Goal: Information Seeking & Learning: Learn about a topic

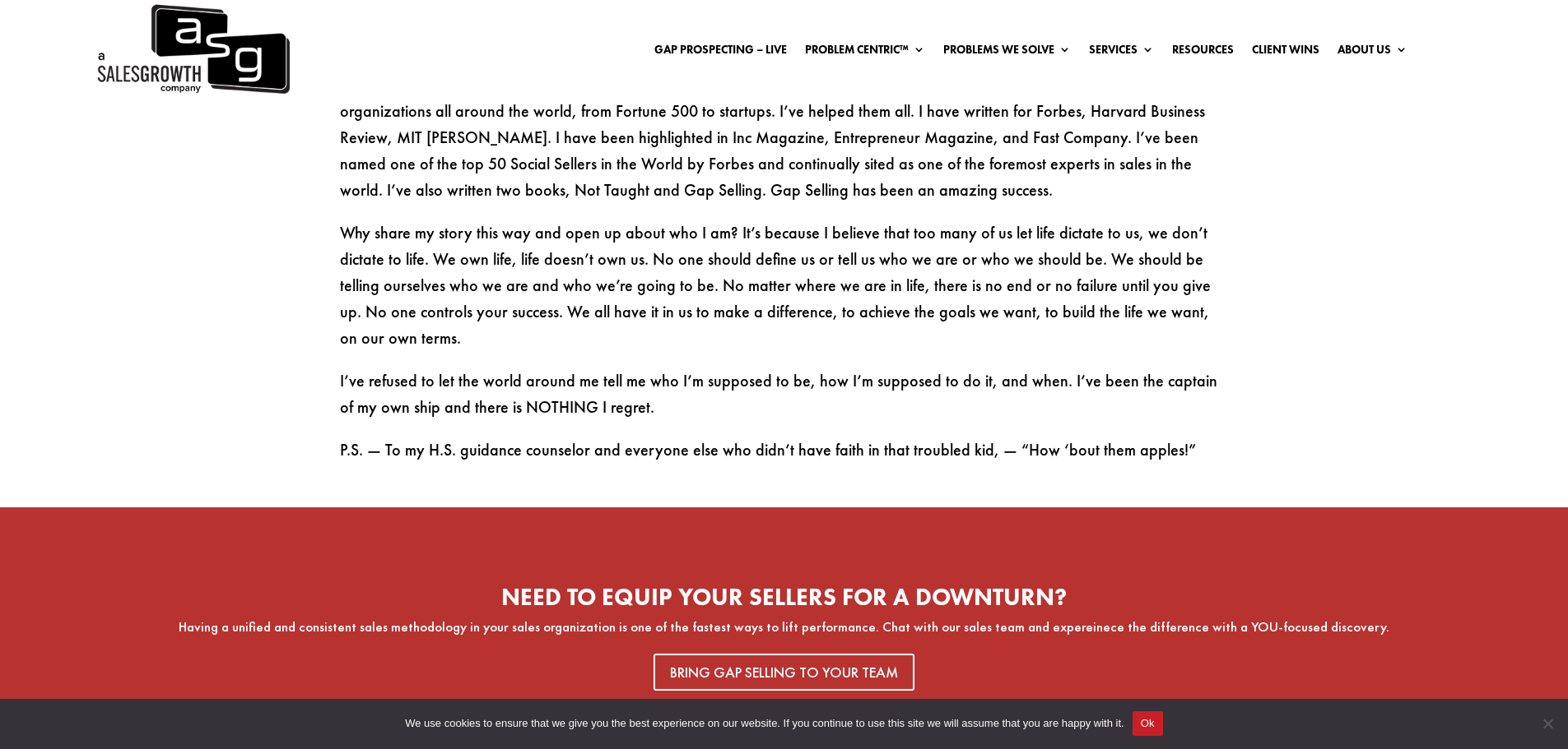
scroll to position [2796, 0]
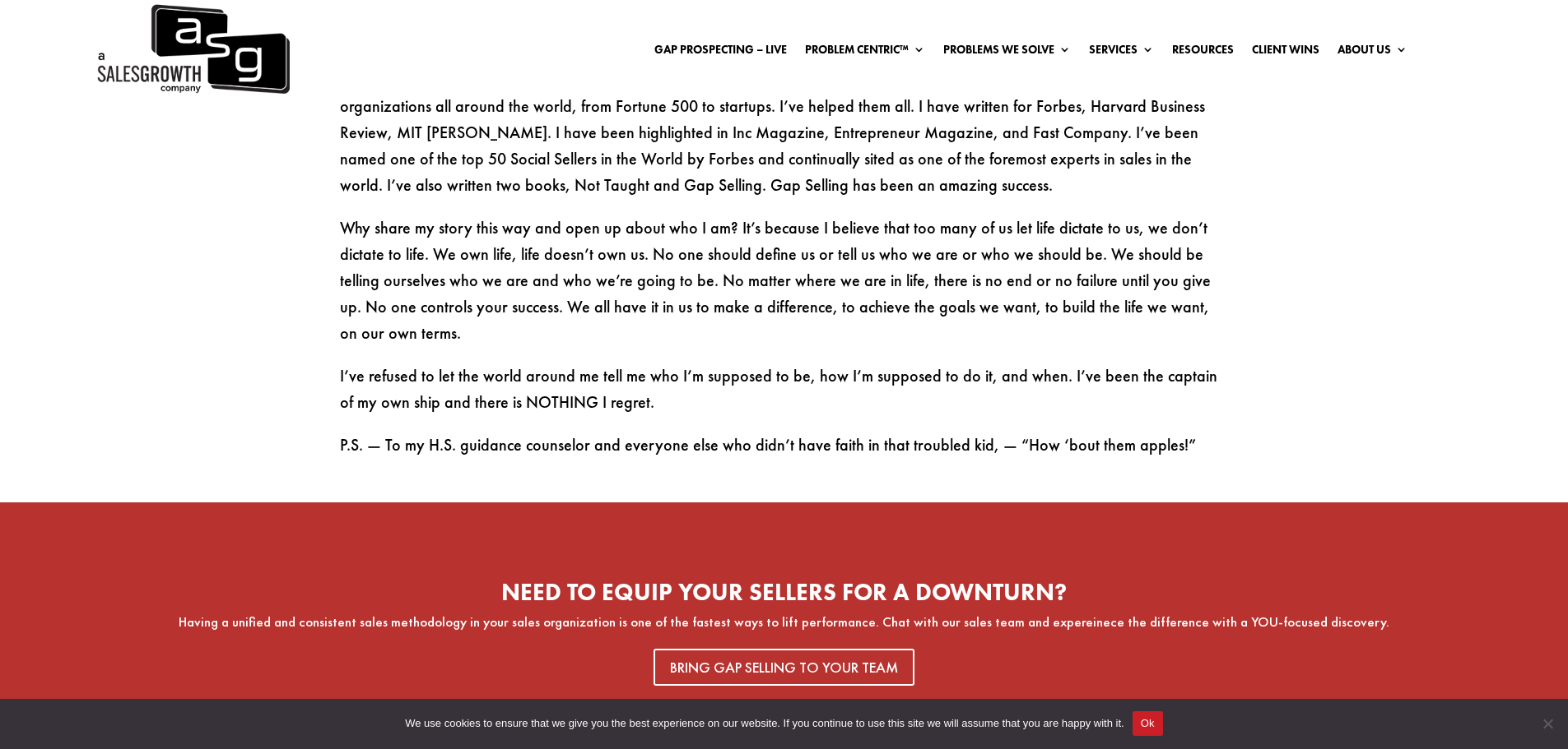
click at [234, 59] on img at bounding box center [192, 49] width 195 height 99
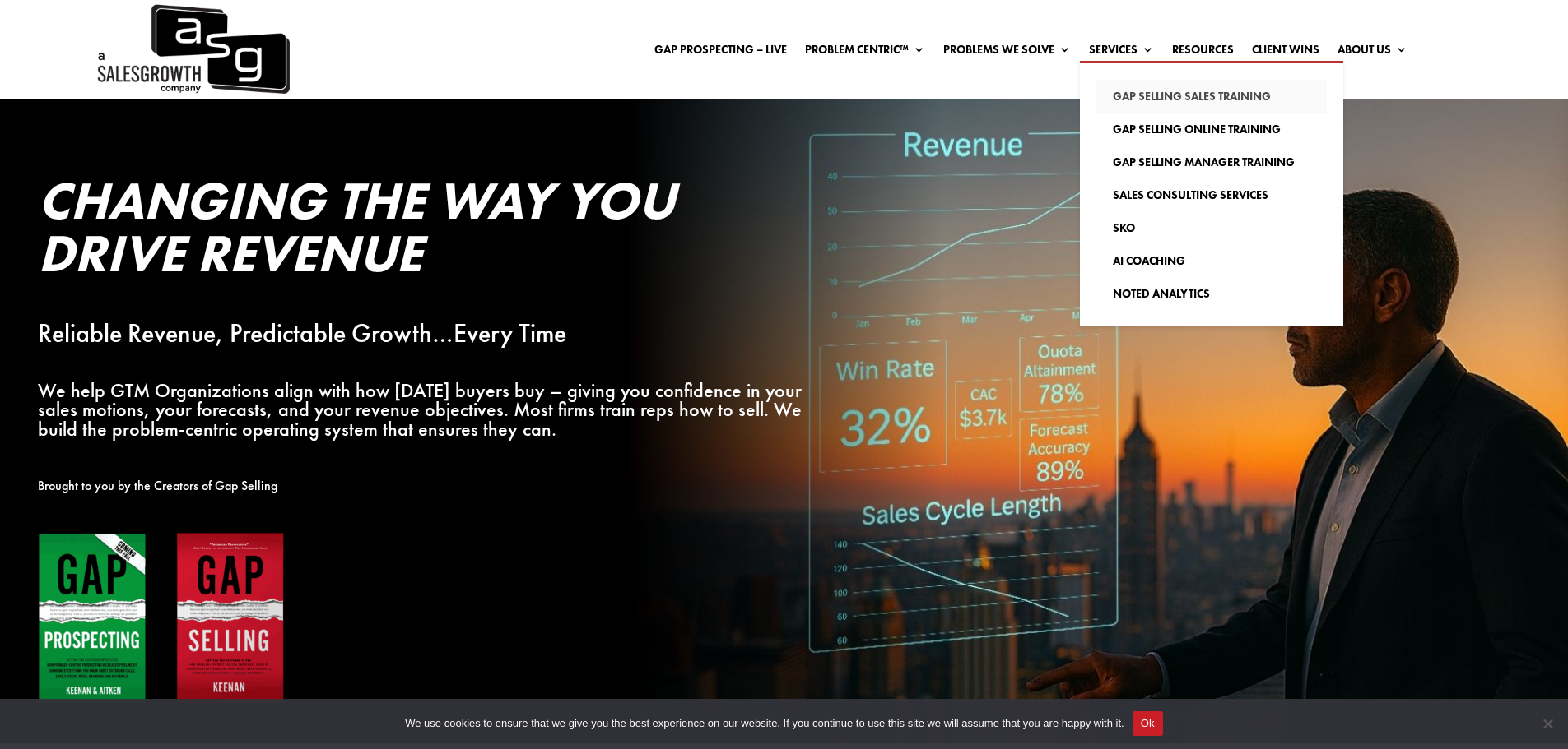
click at [1128, 95] on link "Gap Selling Sales Training" at bounding box center [1211, 96] width 230 height 33
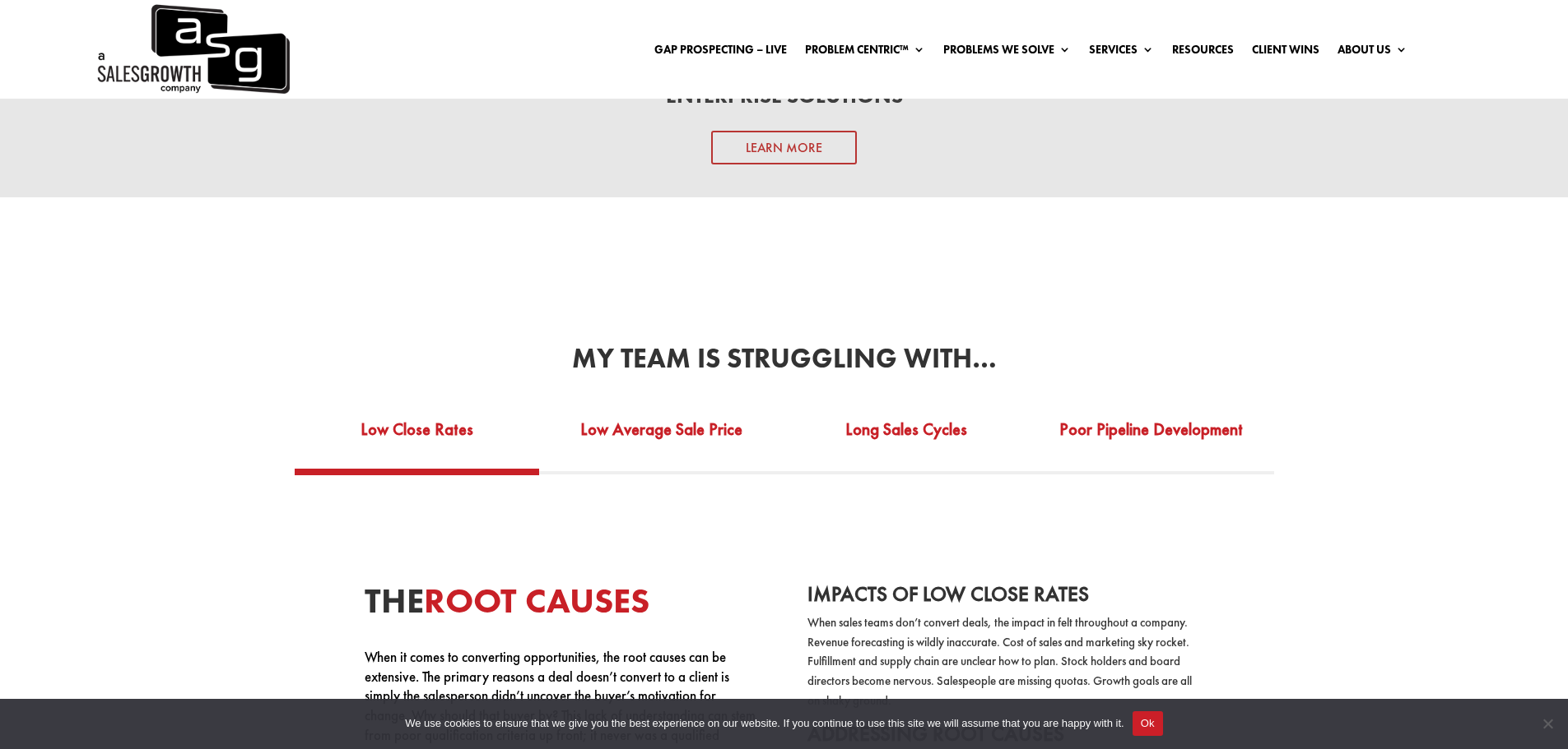
scroll to position [2796, 0]
